Goal: Browse casually

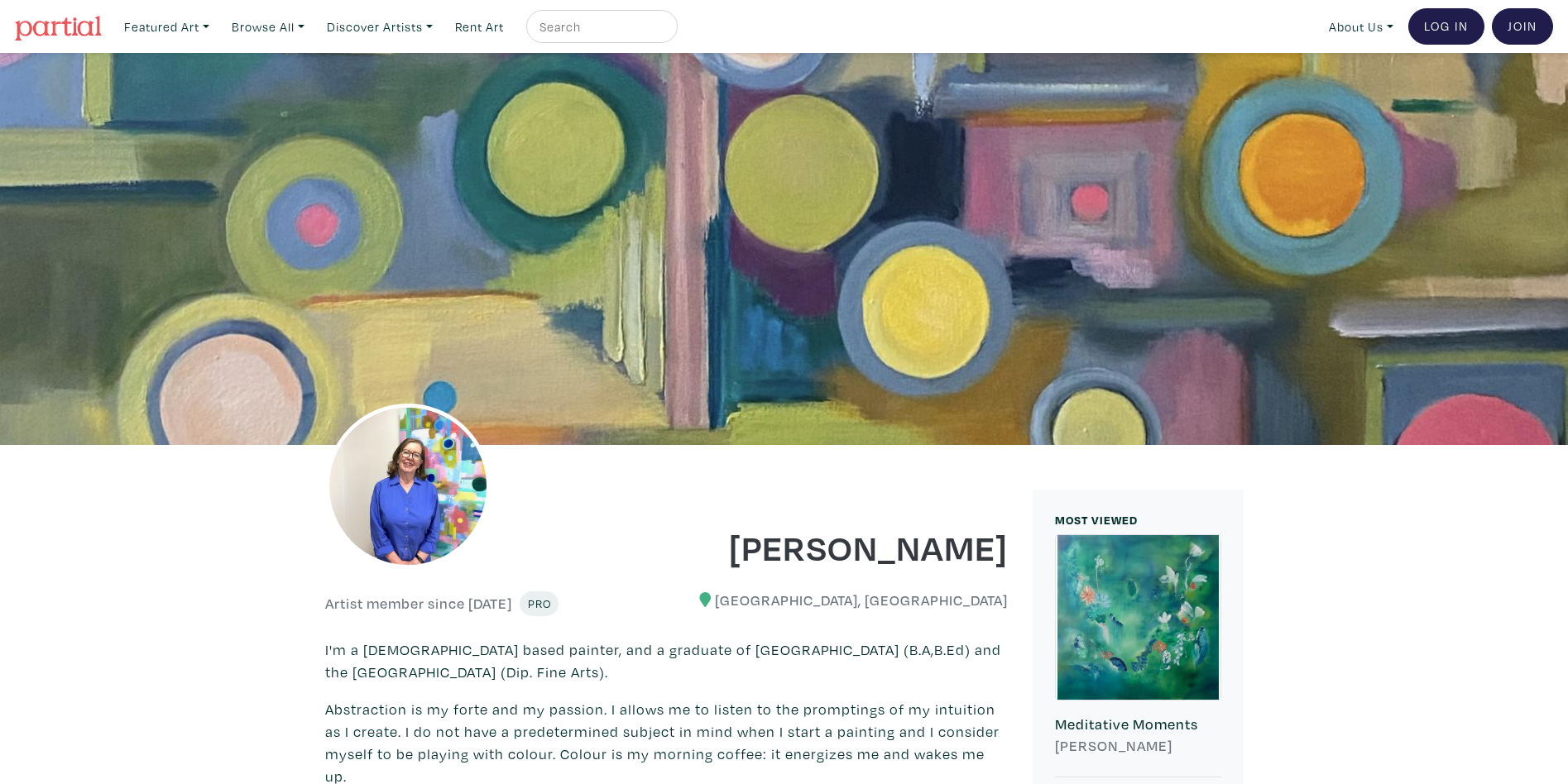
click at [369, 484] on img at bounding box center [408, 486] width 166 height 166
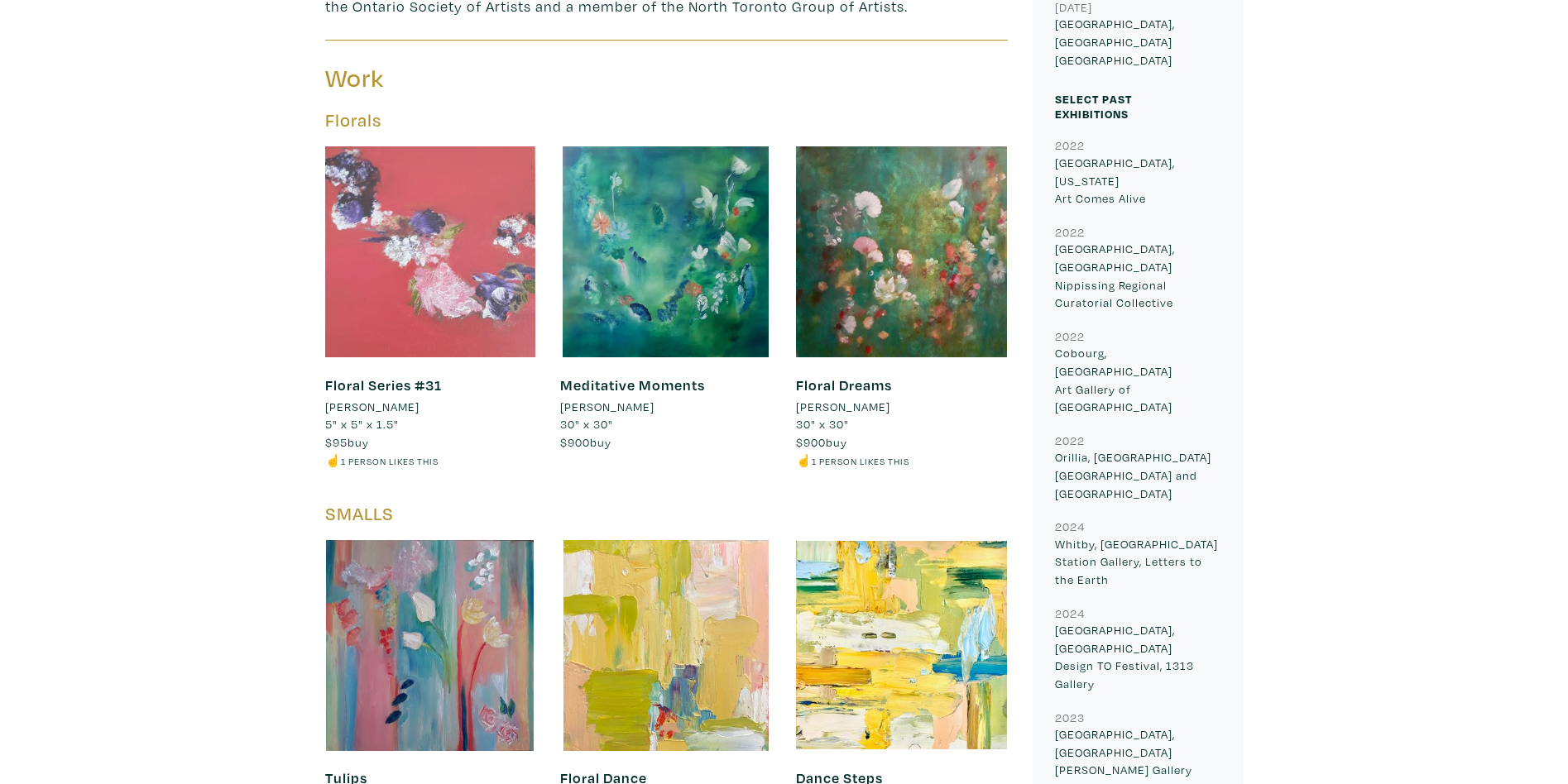
scroll to position [935, 0]
click at [455, 270] on div at bounding box center [431, 251] width 211 height 211
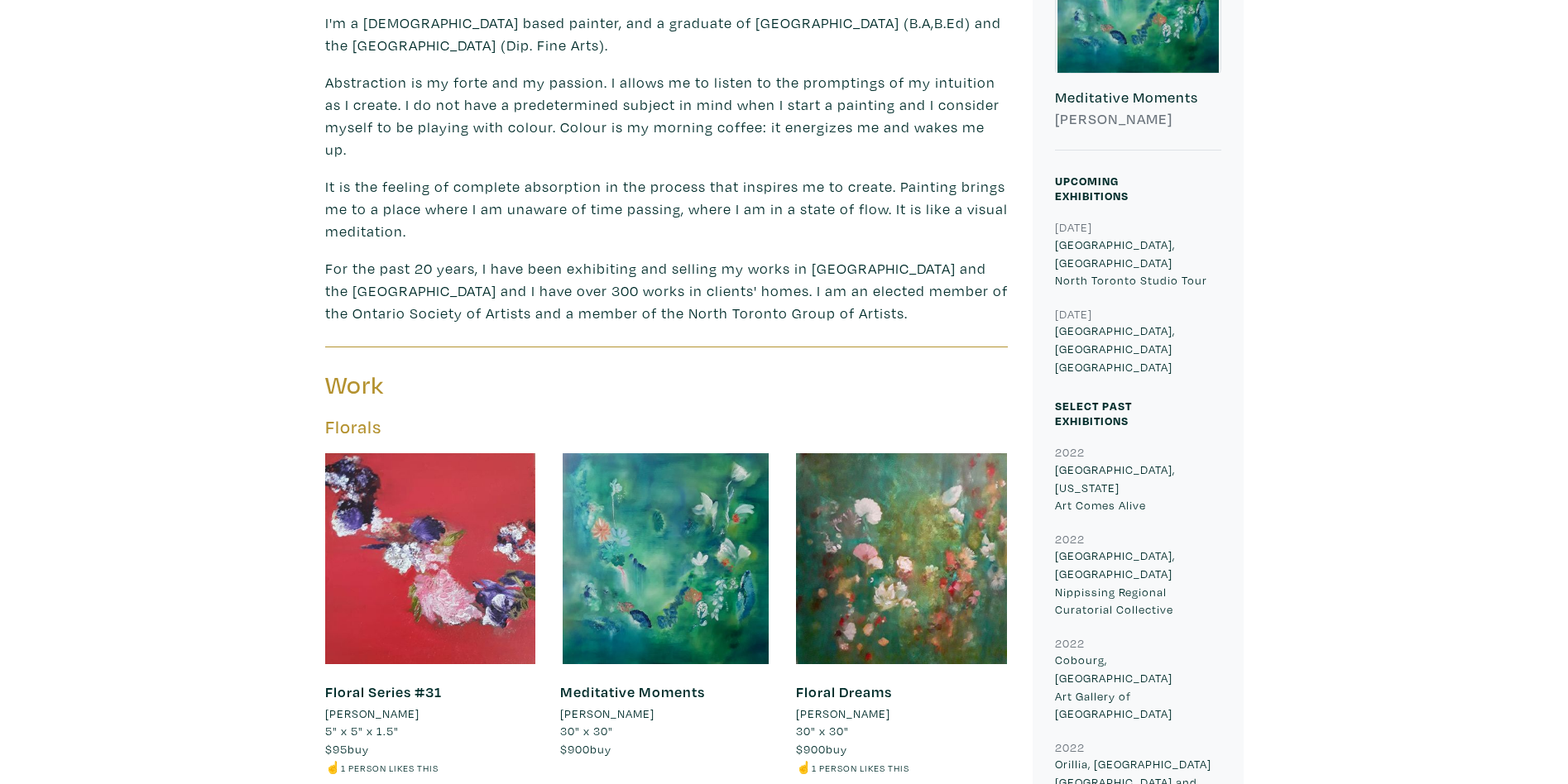
scroll to position [0, 0]
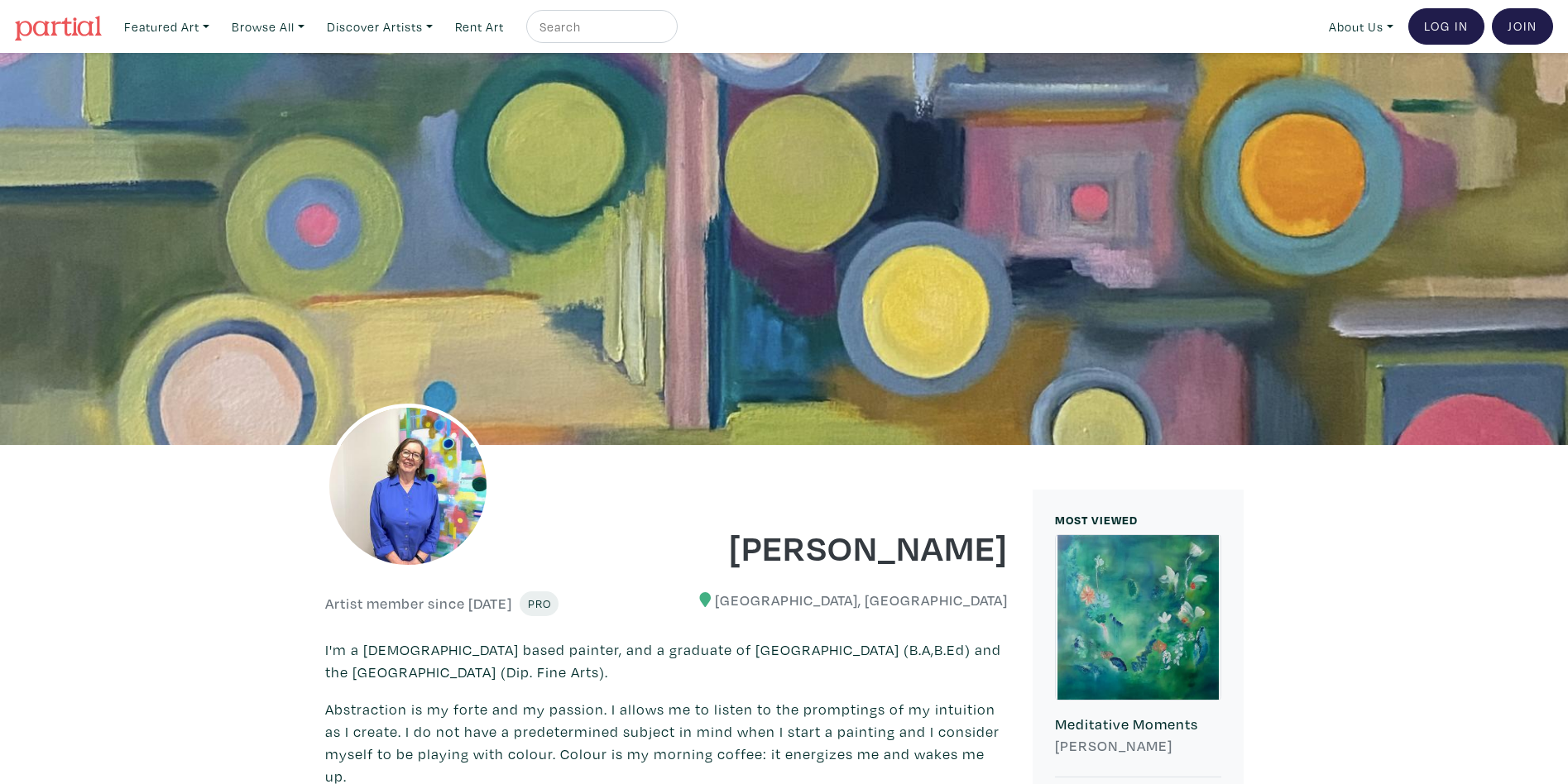
click at [64, 28] on img at bounding box center [58, 28] width 87 height 25
